Goal: Find specific page/section: Find specific page/section

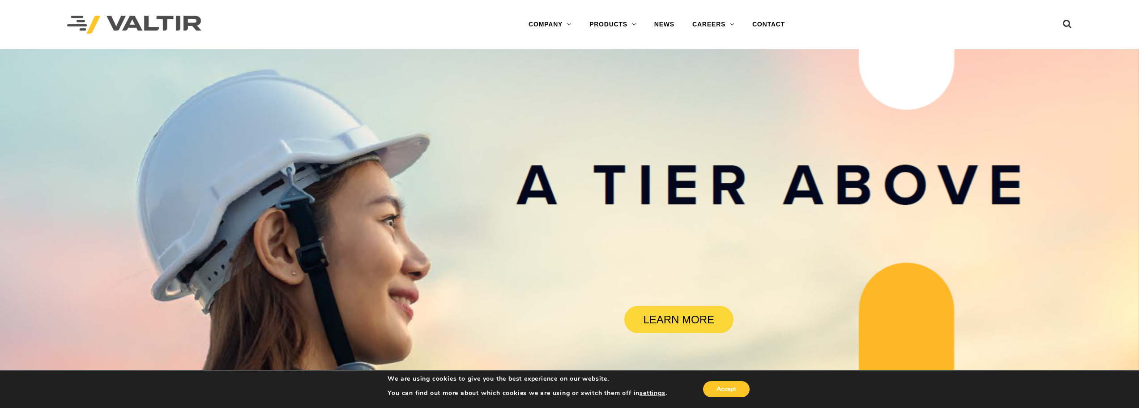
click at [618, 57] on link "BARRIERS" at bounding box center [637, 60] width 112 height 18
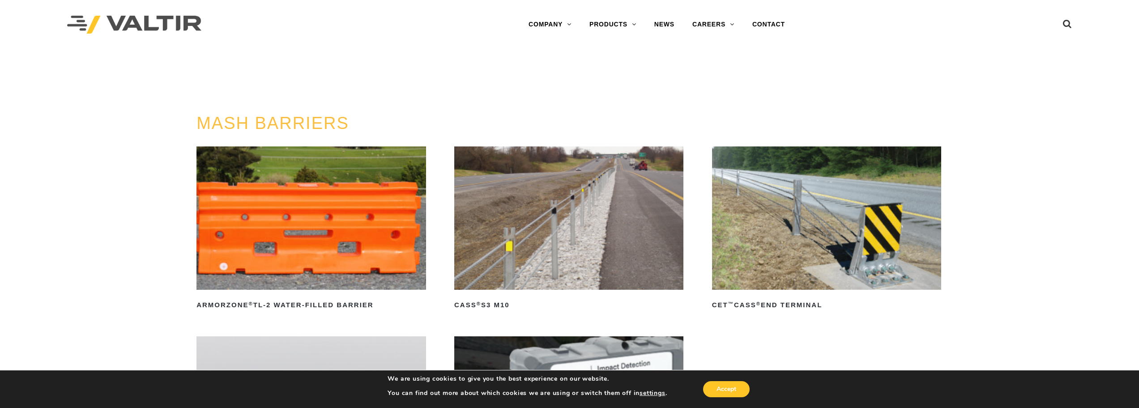
click at [616, 148] on link "GUARDRAIL" at bounding box center [637, 150] width 112 height 18
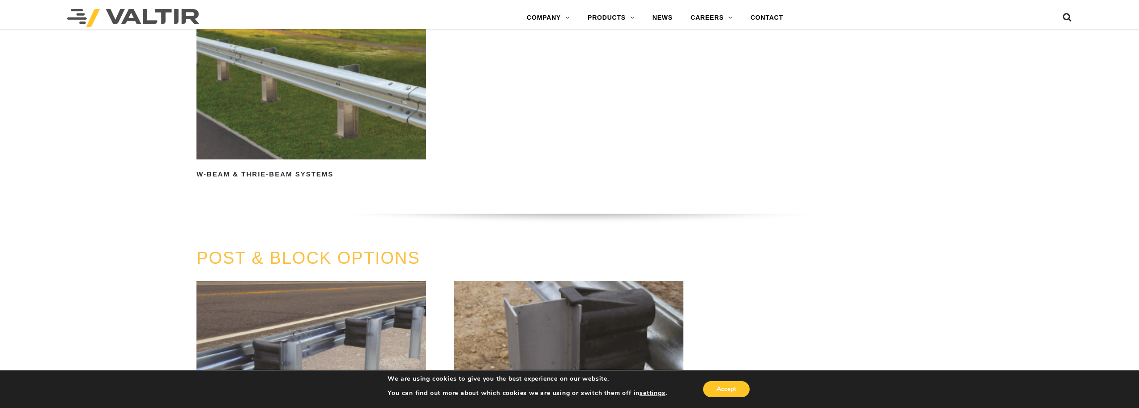
scroll to position [537, 0]
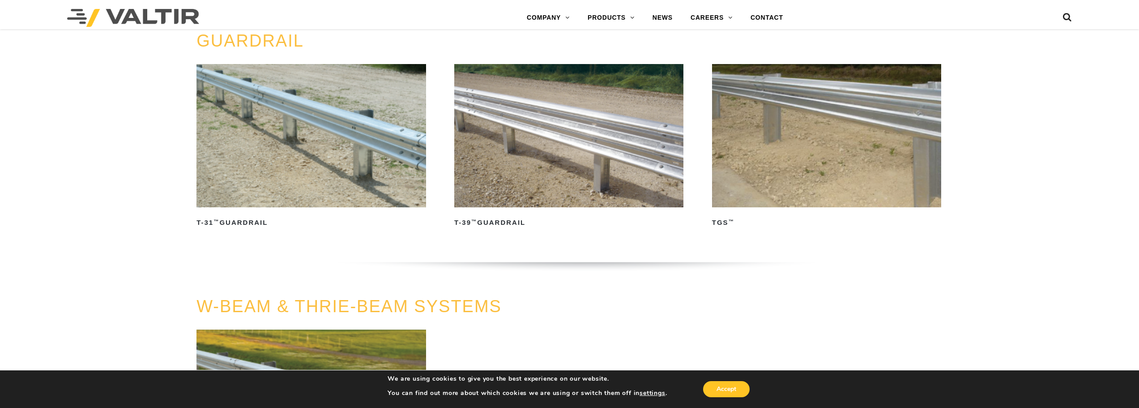
click at [564, 87] on link "INTERNATIONAL" at bounding box center [574, 90] width 112 height 18
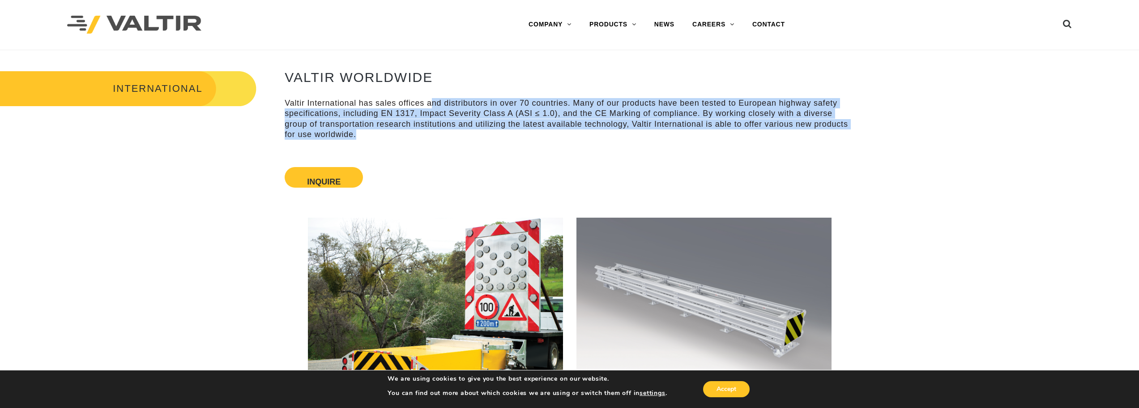
drag, startPoint x: 431, startPoint y: 105, endPoint x: 573, endPoint y: 130, distance: 144.5
click at [579, 131] on p "Valtir International has sales offices and distributors in over 70 countries. M…" at bounding box center [570, 119] width 570 height 42
